Goal: Contribute content

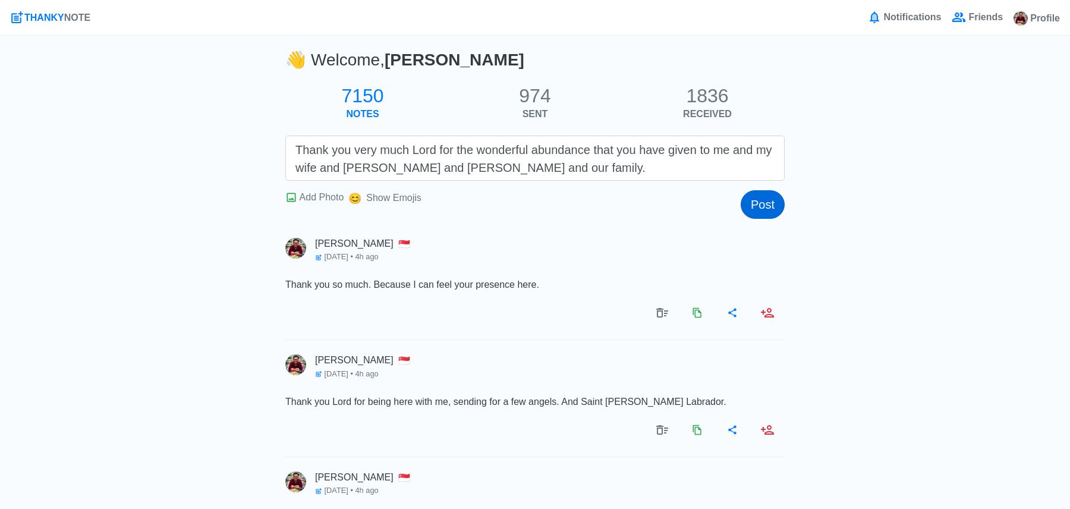
type textarea "Thank you very much Lord for the wonderful abundance that you have given to me …"
click at [765, 200] on button "Post" at bounding box center [763, 204] width 44 height 29
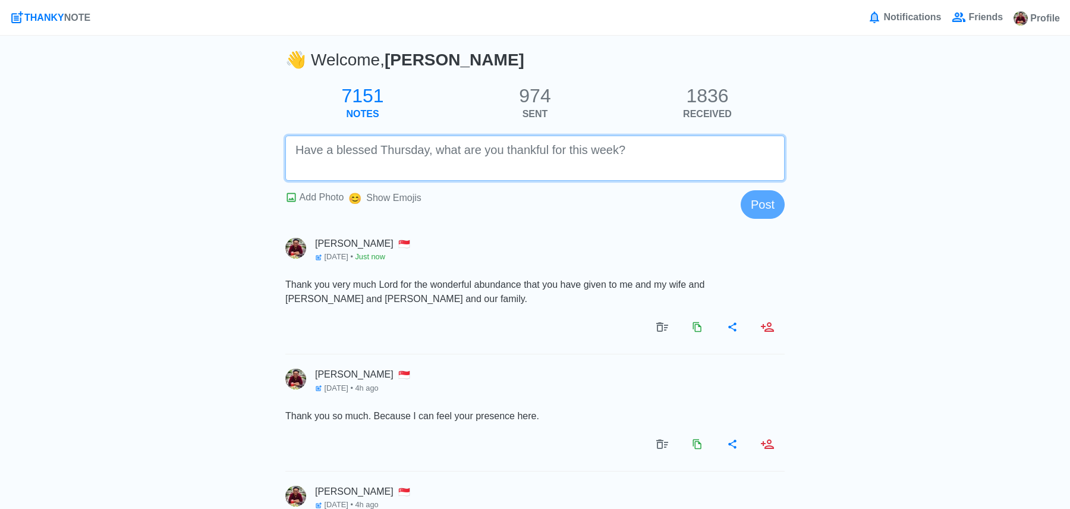
click at [702, 171] on textarea at bounding box center [534, 158] width 499 height 45
paste textarea "We glorify you Lord. You are the greatest provider. Source of hope, source of h…"
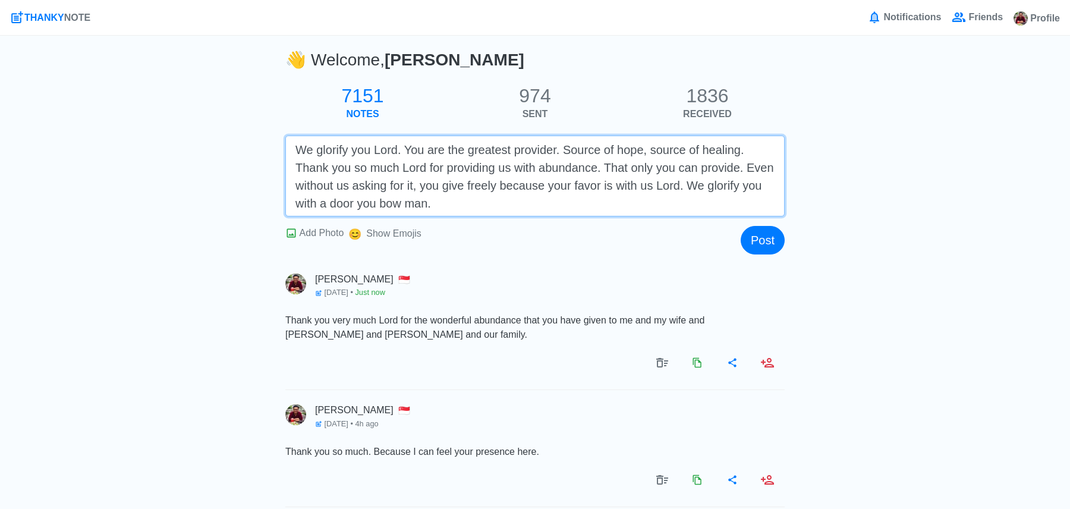
drag, startPoint x: 714, startPoint y: 186, endPoint x: 441, endPoint y: 210, distance: 274.0
click at [441, 210] on textarea "We glorify you Lord. You are the greatest provider. Source of hope, source of h…" at bounding box center [534, 176] width 499 height 81
type textarea "We glorify you Lord. You are the greatest provider. Source of hope, source of h…"
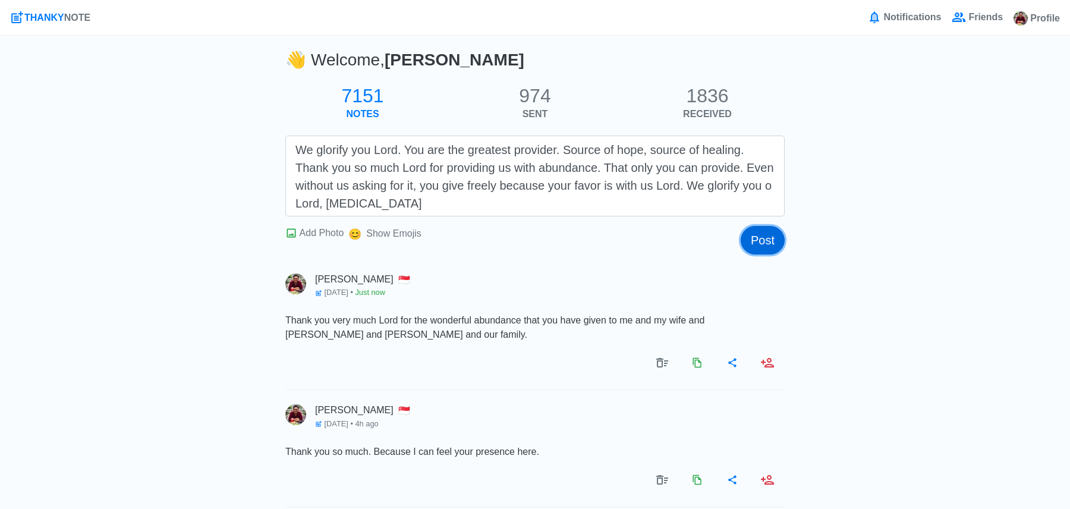
click at [766, 241] on button "Post" at bounding box center [763, 240] width 44 height 29
